Goal: Information Seeking & Learning: Learn about a topic

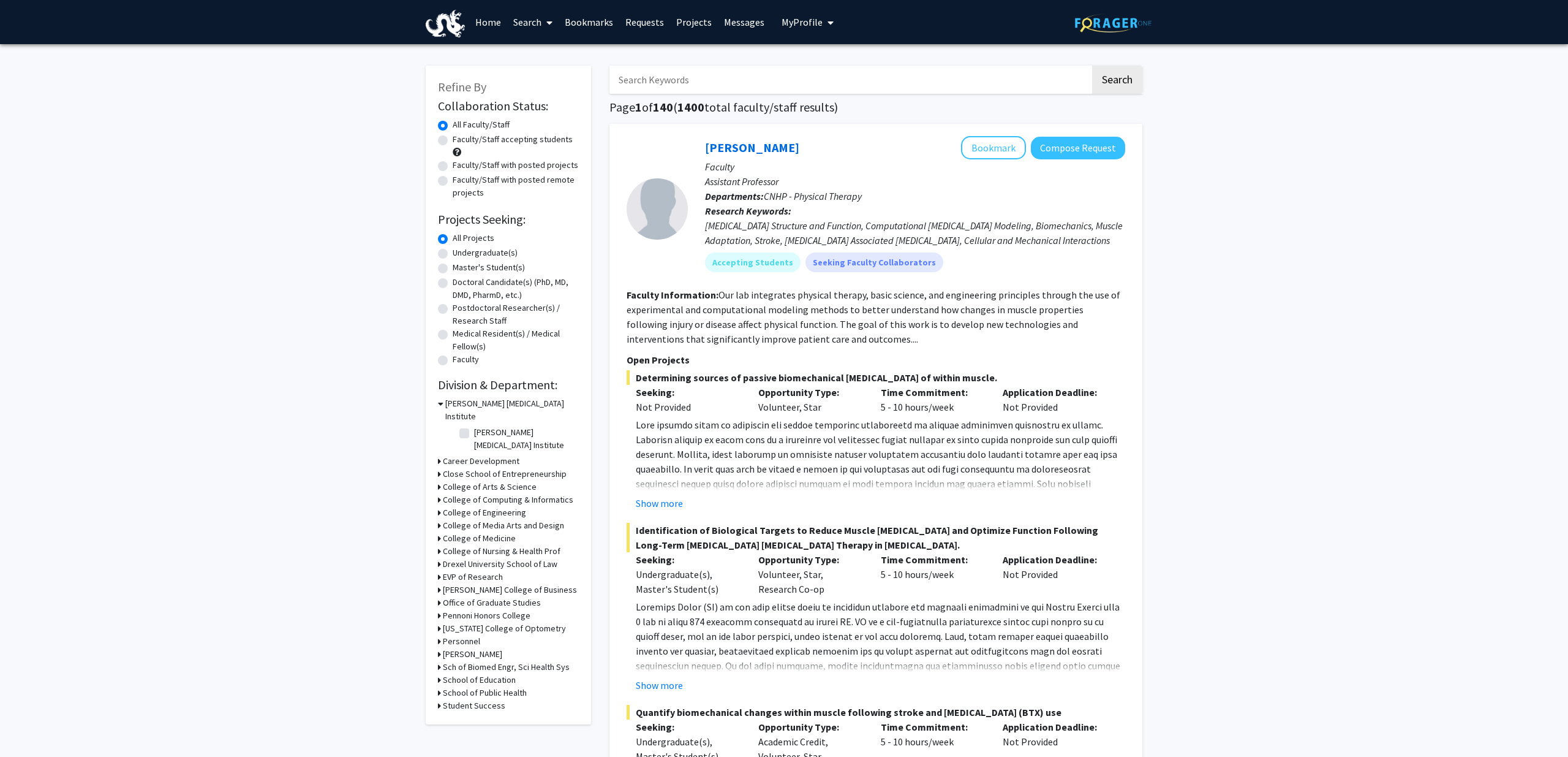
click at [690, 74] on input "Search Keywords" at bounding box center [850, 80] width 481 height 28
type input "peace engineering"
click at [1092, 66] on button "Search" at bounding box center [1117, 80] width 50 height 28
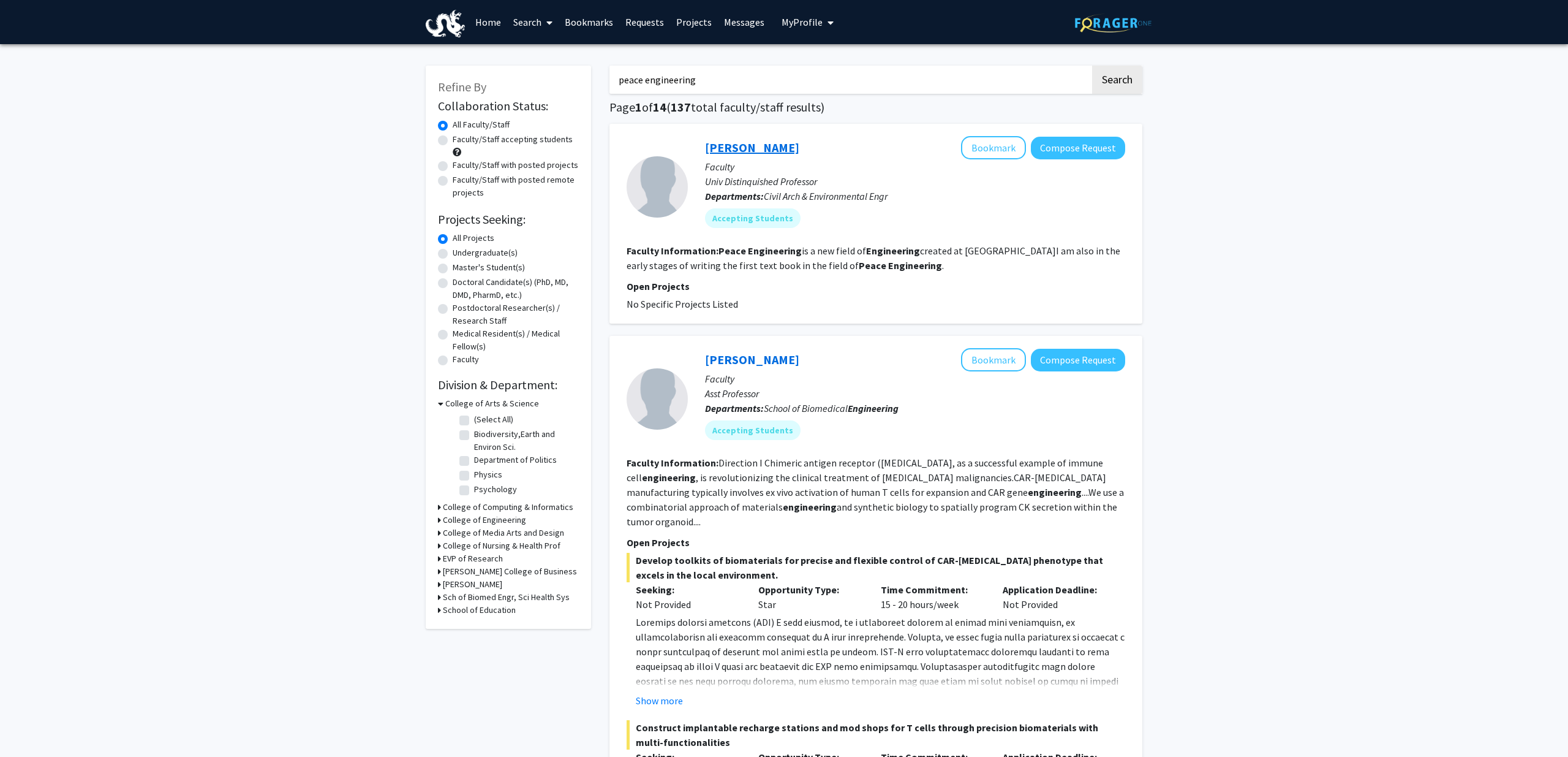
click at [728, 146] on link "[PERSON_NAME]" at bounding box center [752, 147] width 94 height 15
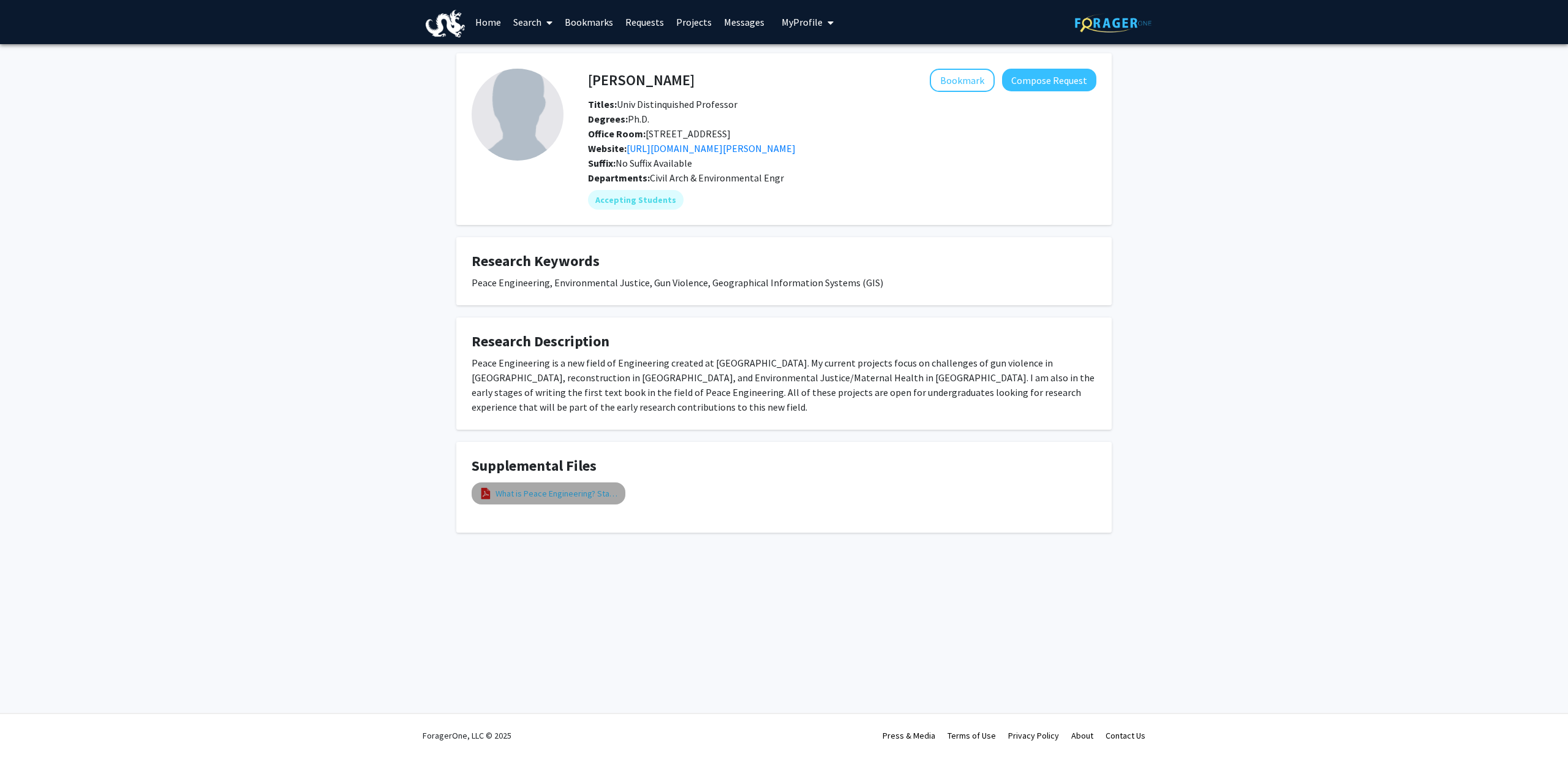
click at [564, 487] on link "What is Peace Engineering? Start here!" at bounding box center [557, 494] width 122 height 13
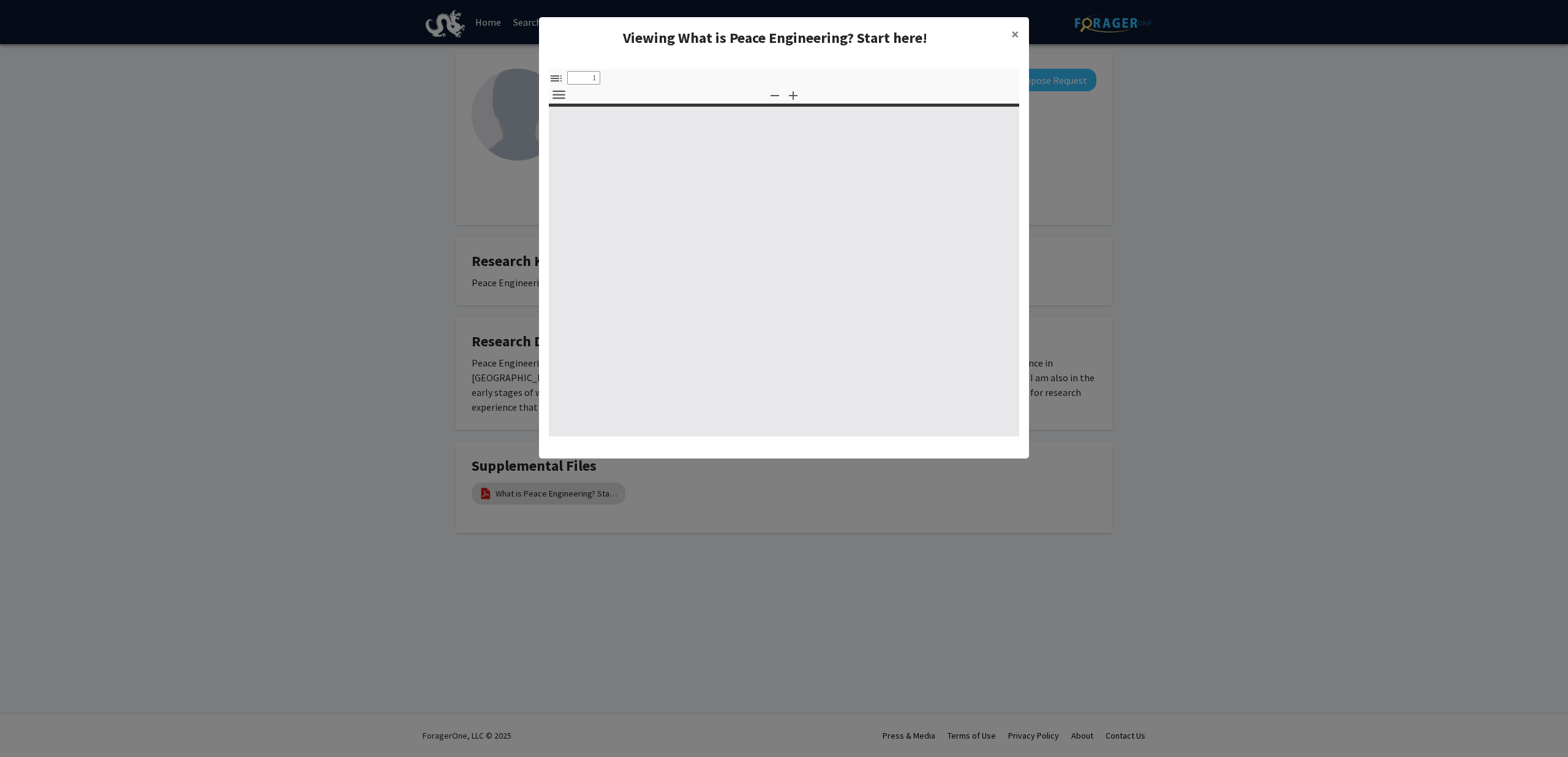
select select "custom"
type input "0"
select select "custom"
type input "1"
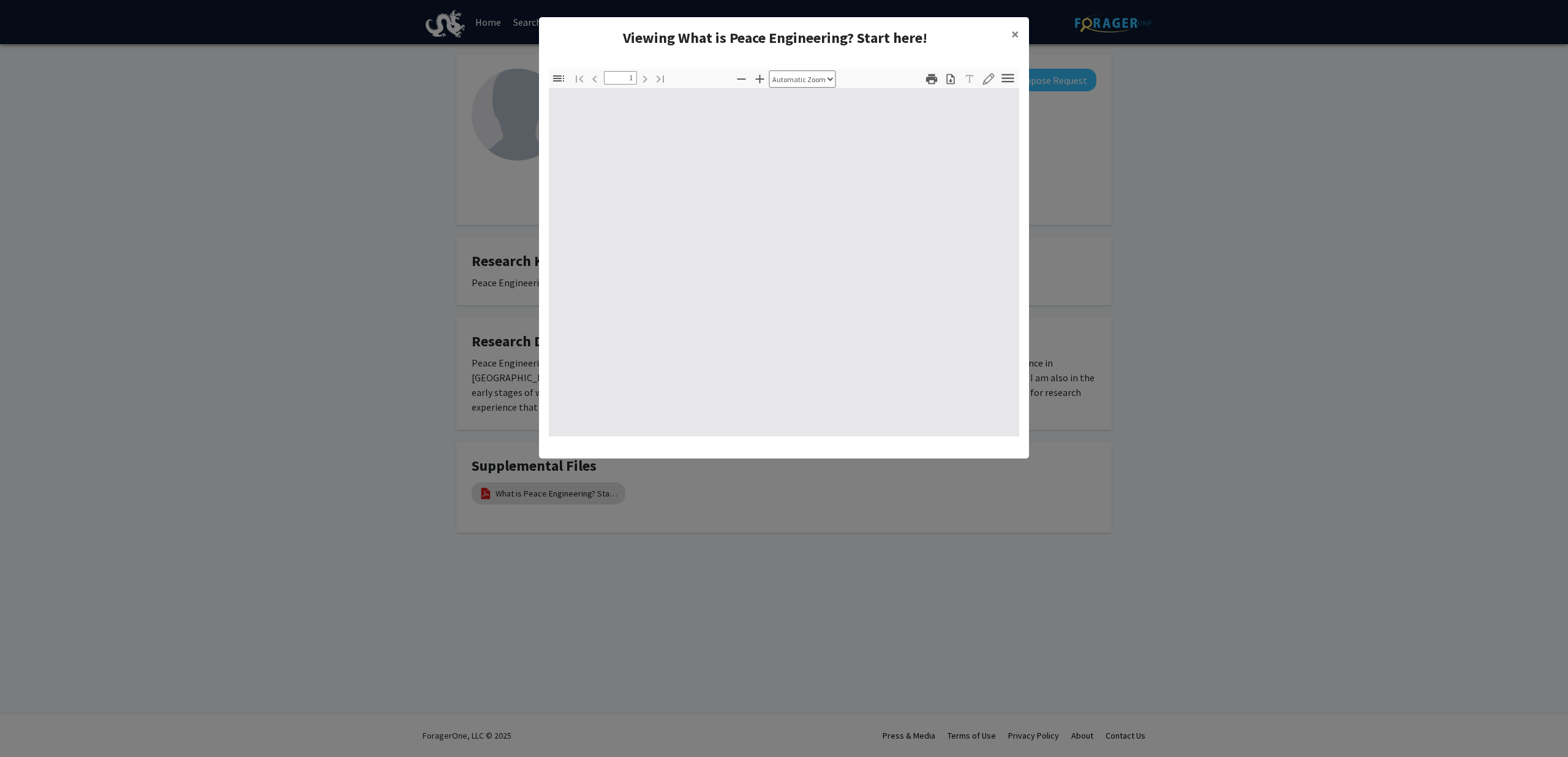
select select "auto"
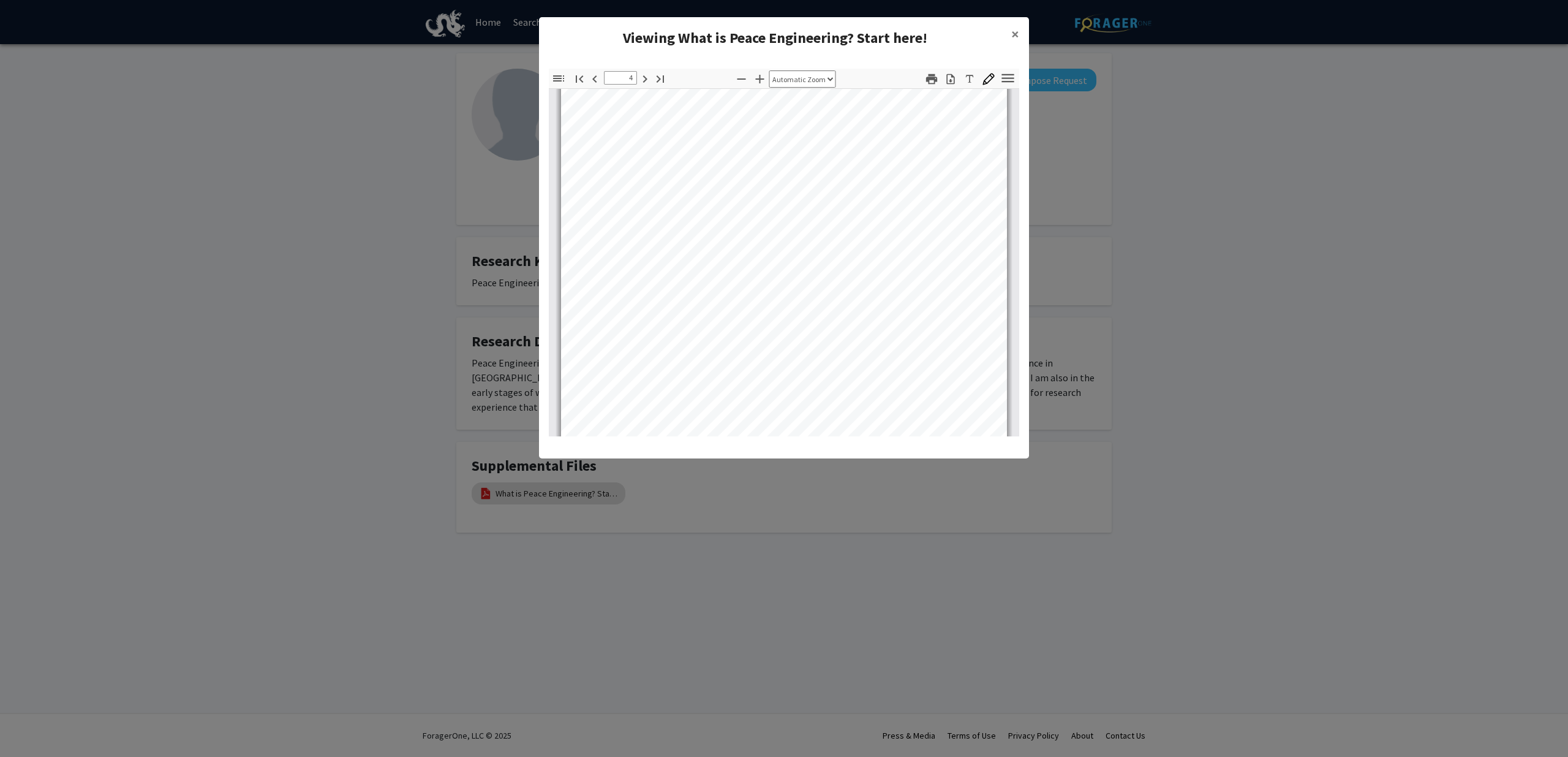
type input "5"
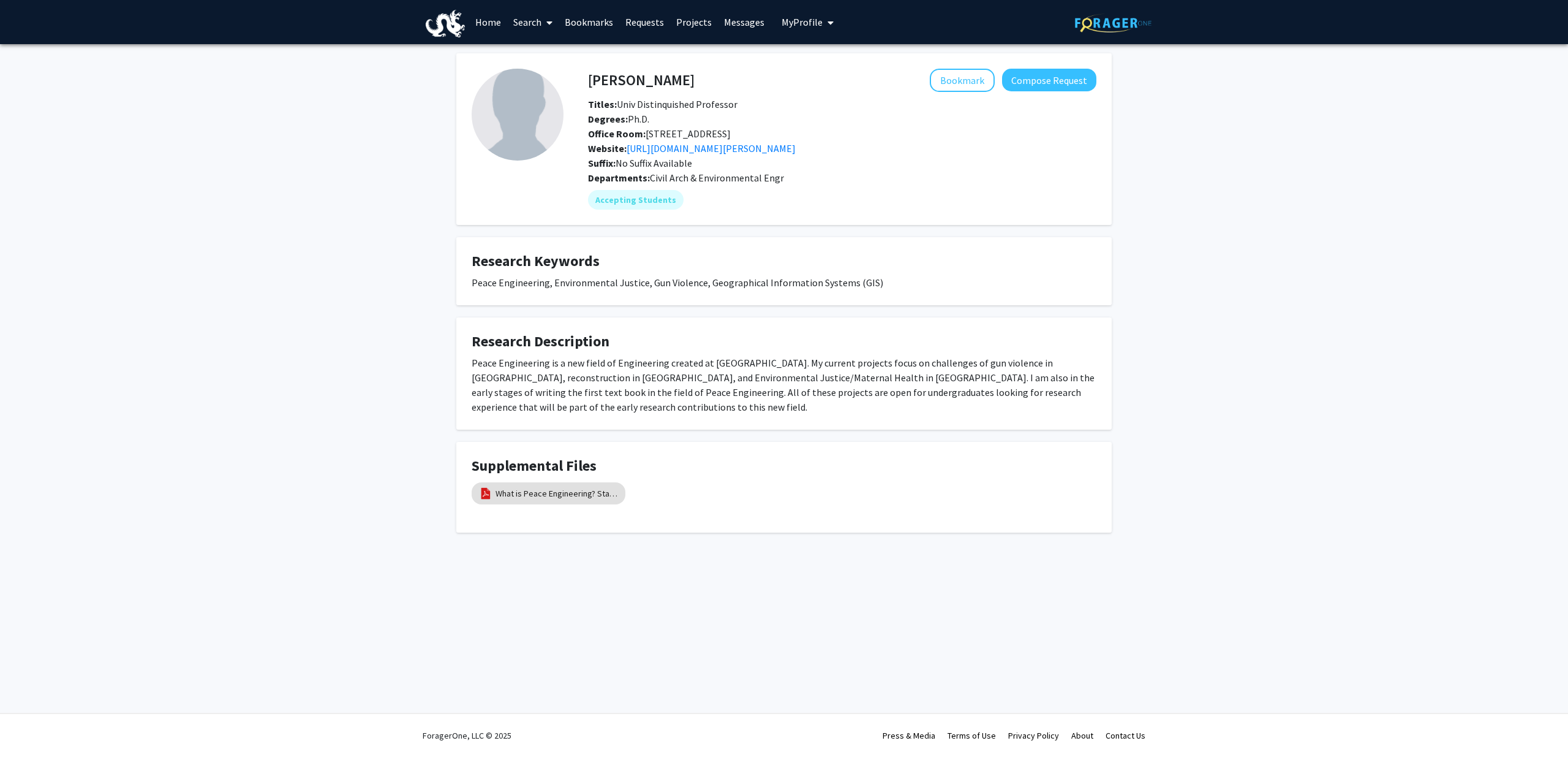
click at [661, 411] on fg-card "Research Description Peace Engineering is a new field of Engineering created at…" at bounding box center [783, 373] width 655 height 112
click at [543, 155] on fg-profile-picture at bounding box center [516, 139] width 91 height 140
click at [834, 442] on fg-card "Supplemental Files What is Peace Engineering? Start here!" at bounding box center [783, 487] width 655 height 91
